Goal: Navigation & Orientation: Find specific page/section

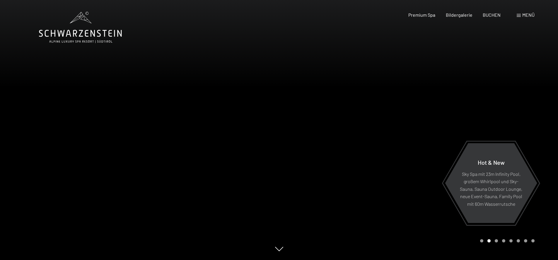
click at [482, 242] on div "Carousel Page 1" at bounding box center [481, 240] width 3 height 3
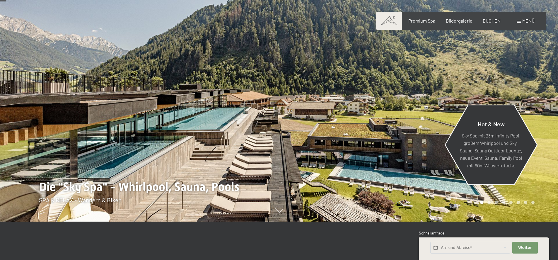
scroll to position [35, 0]
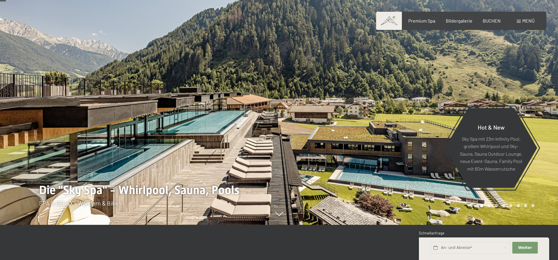
click at [534, 205] on div "Carousel Page 8" at bounding box center [533, 205] width 3 height 3
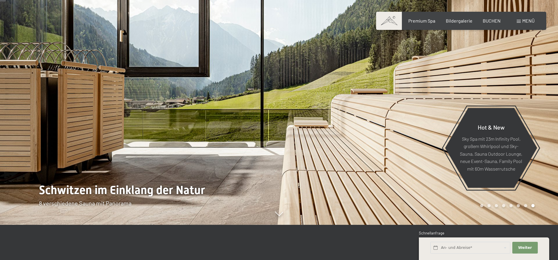
click at [533, 206] on div "Carousel Page 8 (Current Slide)" at bounding box center [533, 205] width 3 height 3
click at [526, 207] on div "Carousel Page 7" at bounding box center [525, 205] width 3 height 3
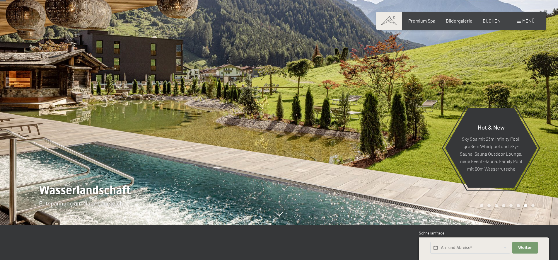
click at [504, 205] on div "Carousel Page 4" at bounding box center [503, 205] width 3 height 3
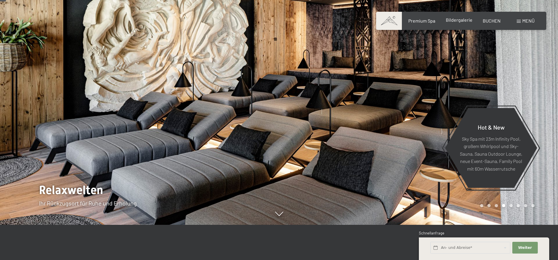
click at [459, 20] on span "Bildergalerie" at bounding box center [459, 20] width 27 height 6
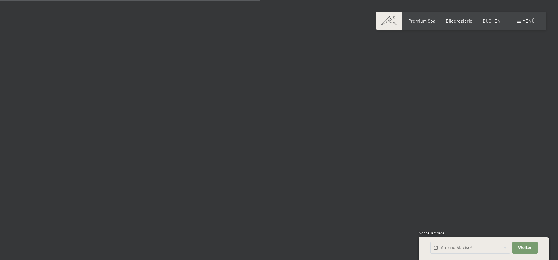
scroll to position [3482, 0]
